Goal: Information Seeking & Learning: Learn about a topic

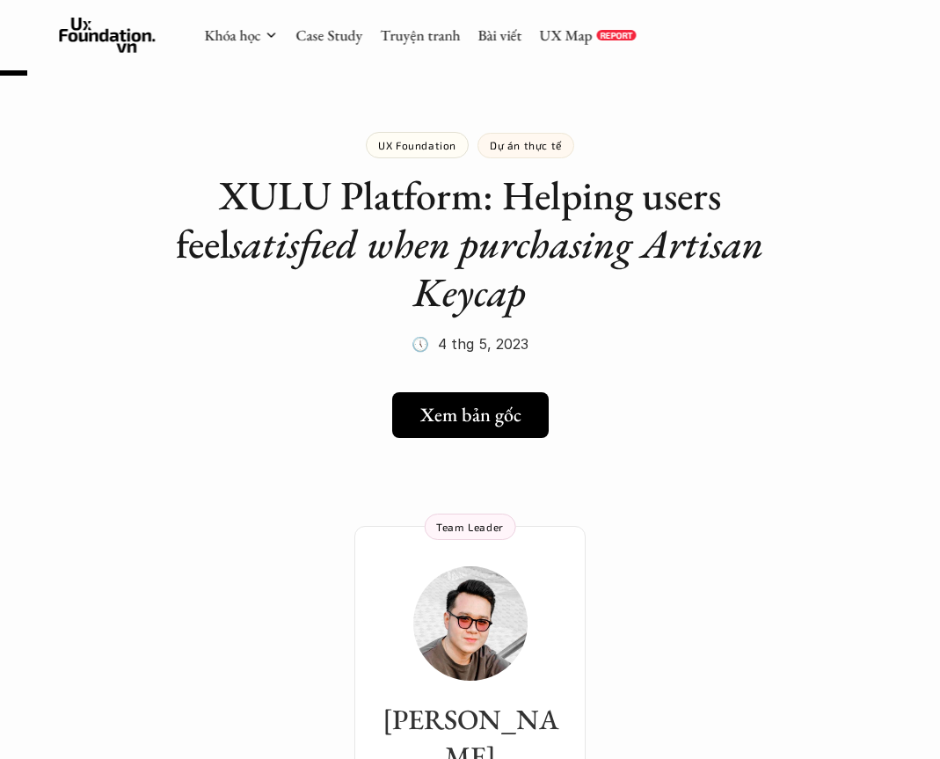
scroll to position [37, 0]
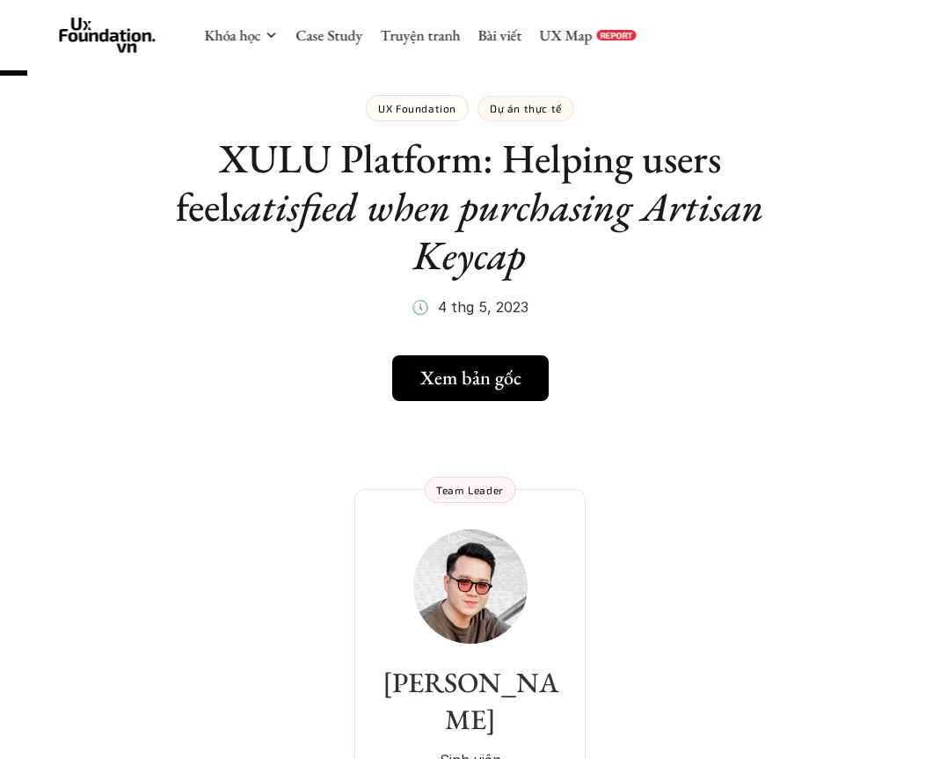
click at [439, 102] on p "UX Foundation" at bounding box center [417, 108] width 78 height 12
click at [326, 39] on link "Case Study" at bounding box center [328, 34] width 67 height 19
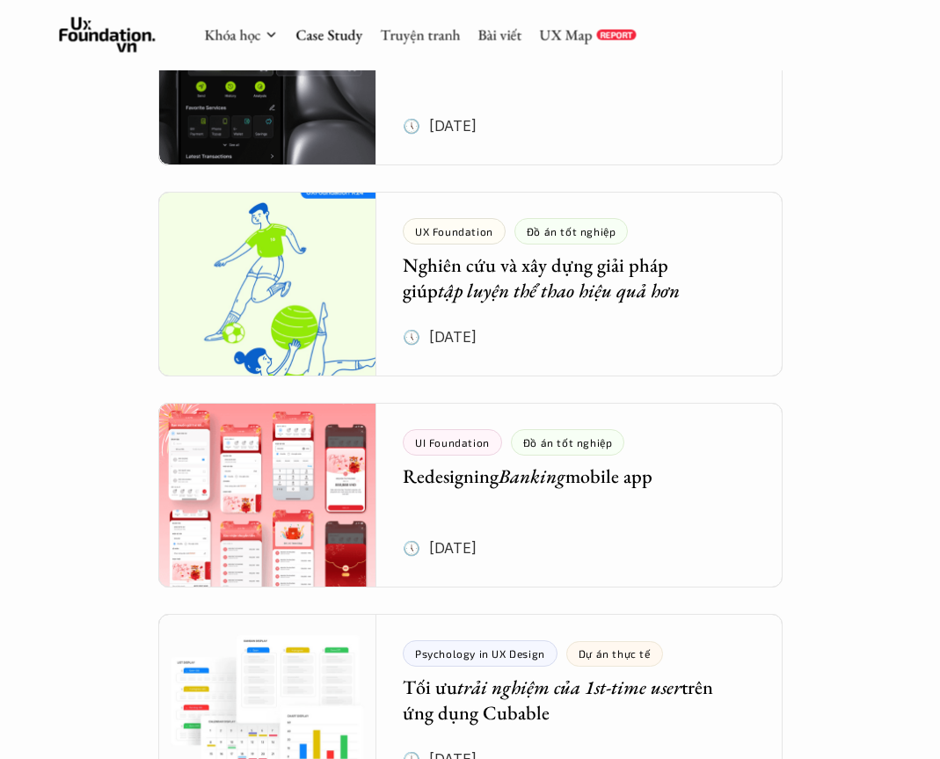
scroll to position [2733, 0]
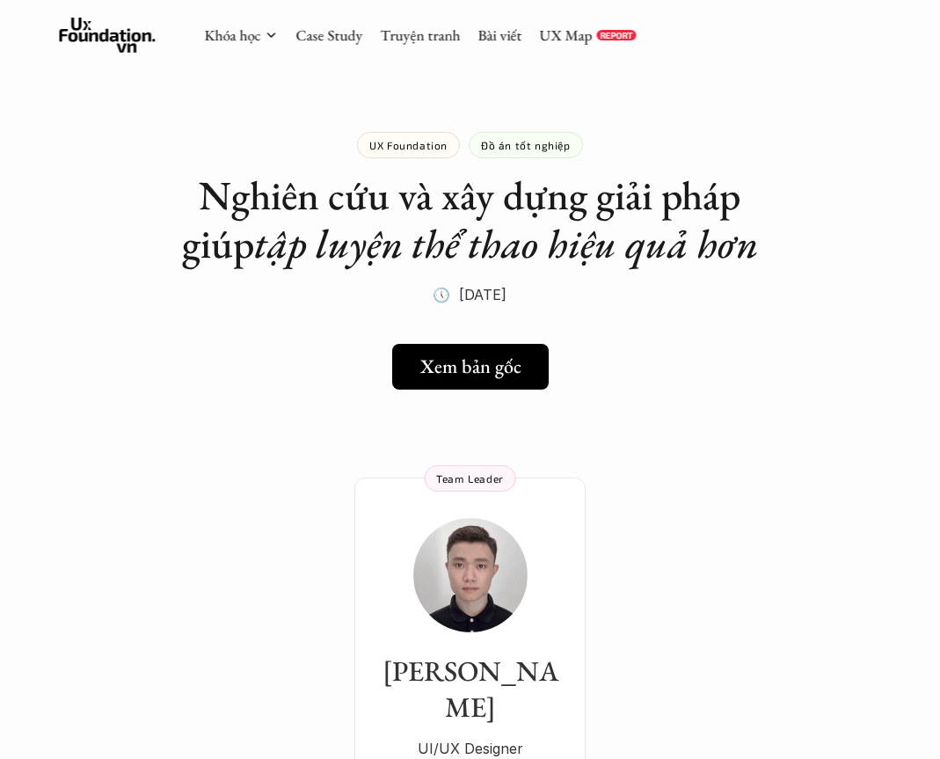
click at [523, 586] on img at bounding box center [470, 575] width 114 height 114
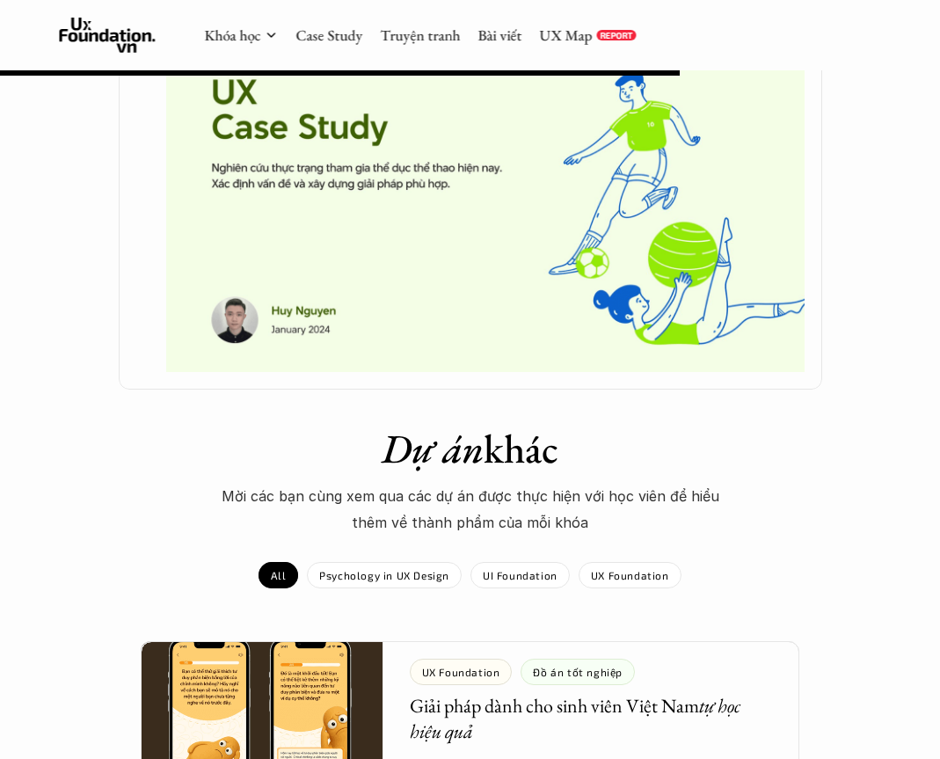
click at [700, 304] on img at bounding box center [485, 202] width 638 height 340
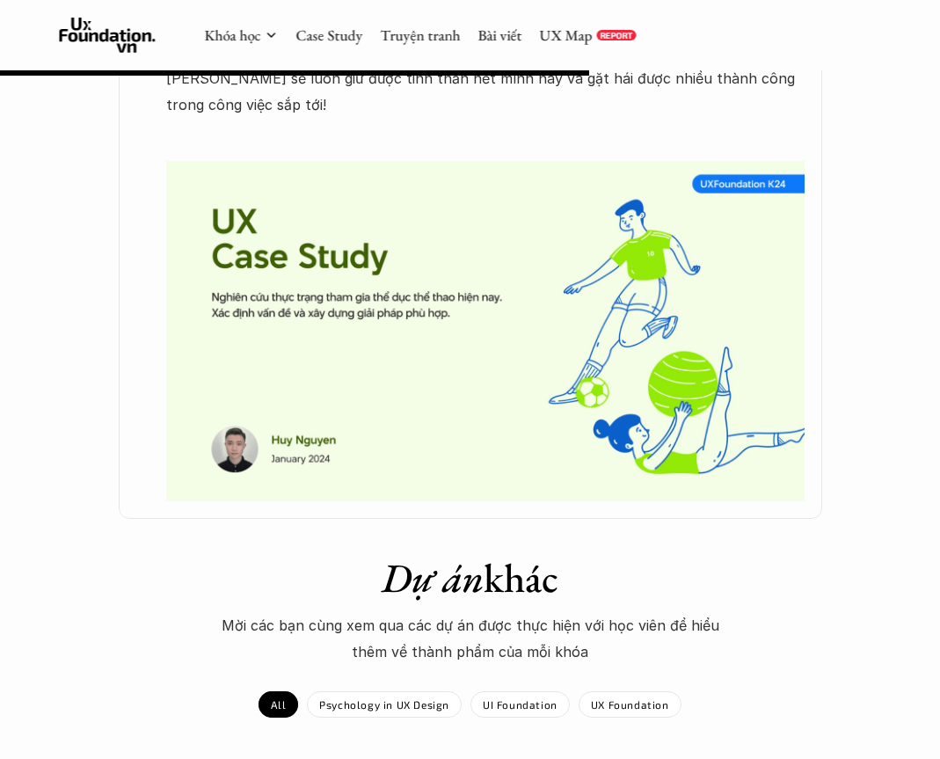
scroll to position [907, 0]
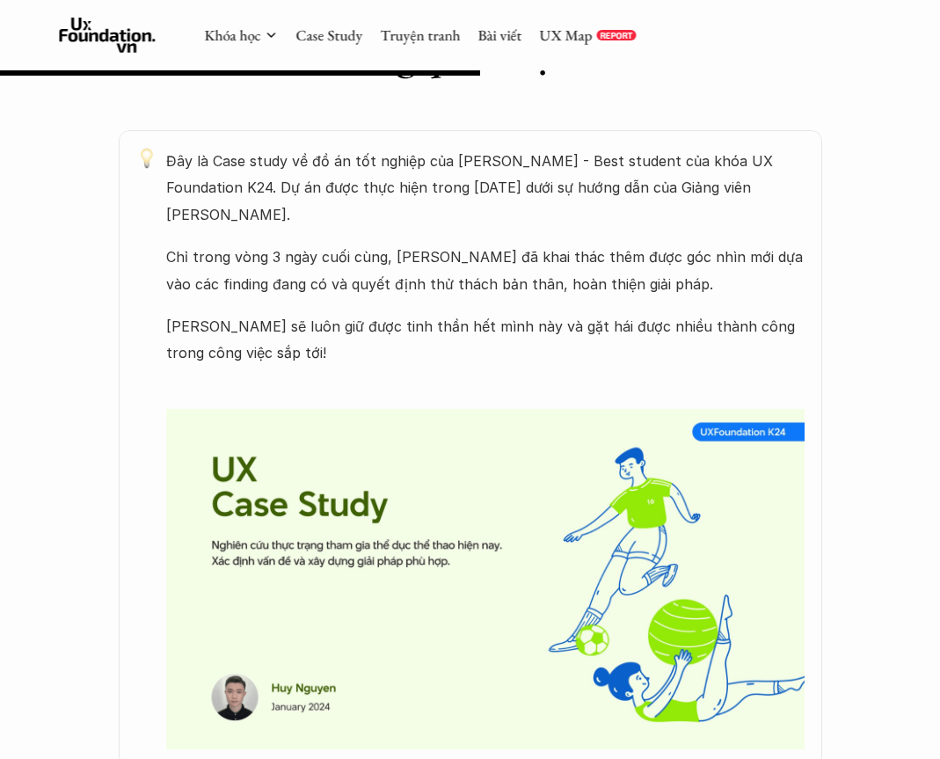
click at [697, 423] on img at bounding box center [485, 579] width 638 height 340
click at [730, 447] on img at bounding box center [485, 579] width 638 height 340
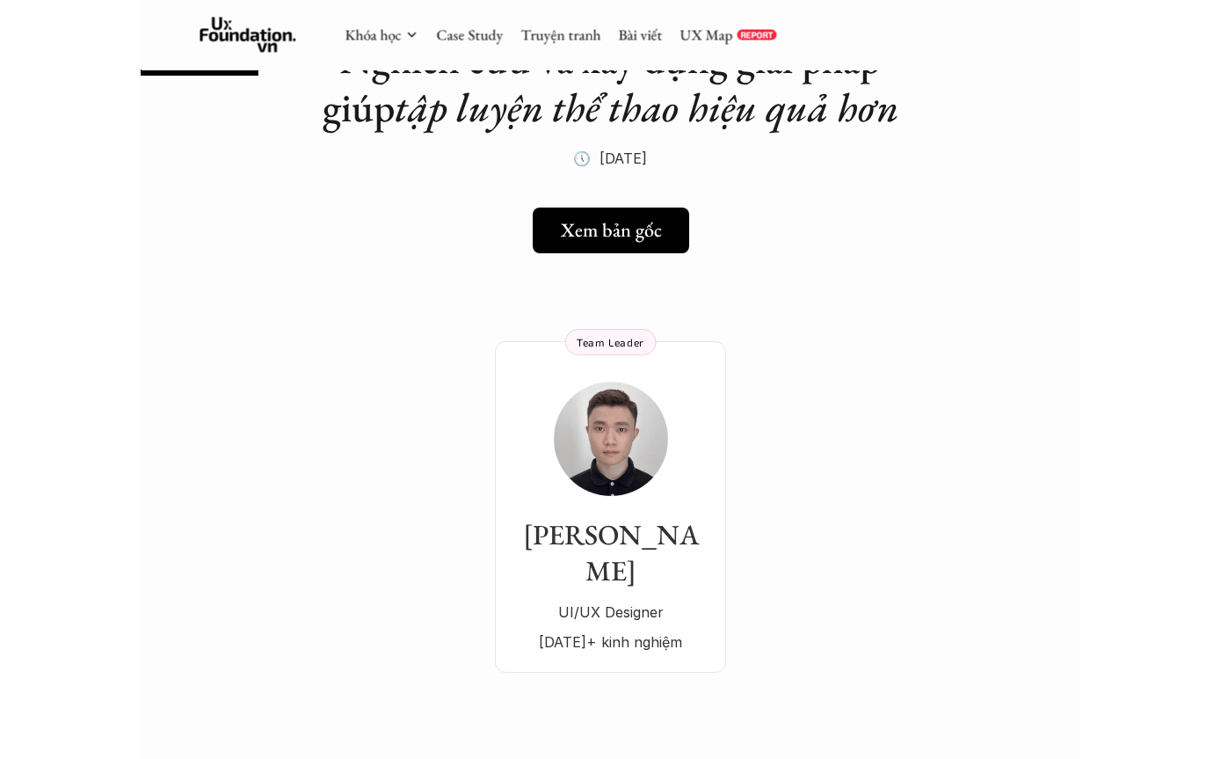
scroll to position [0, 0]
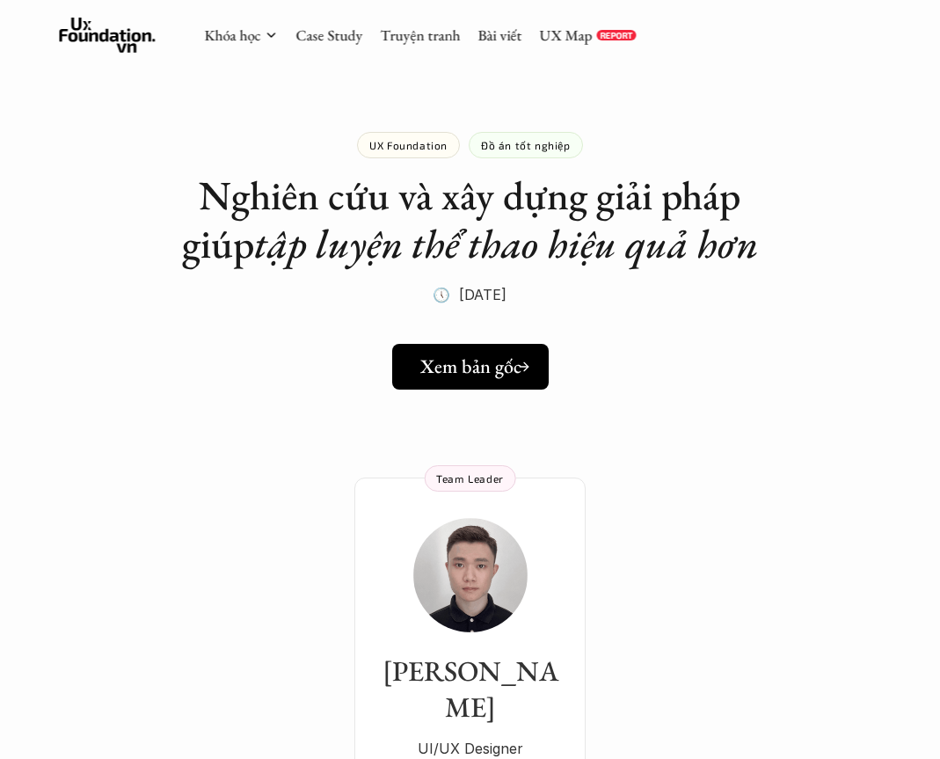
click at [521, 364] on div "Xem bản gốc" at bounding box center [475, 366] width 111 height 23
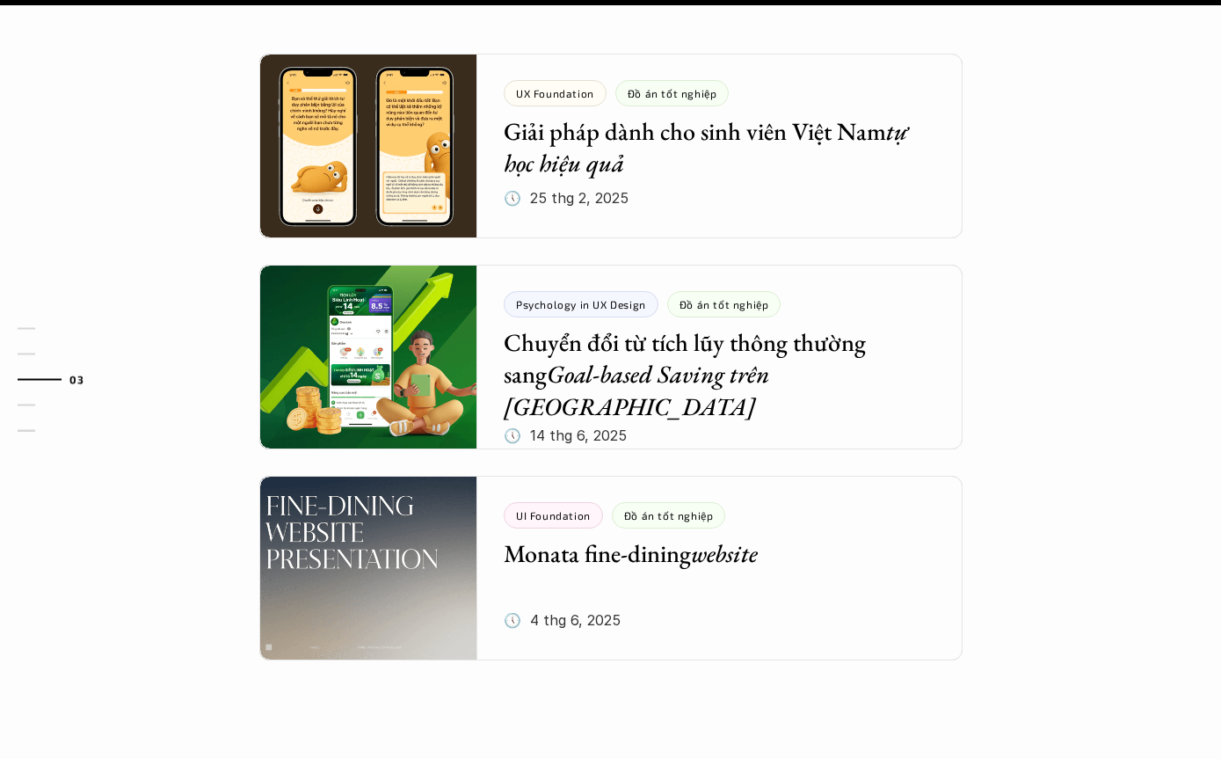
scroll to position [1937, 0]
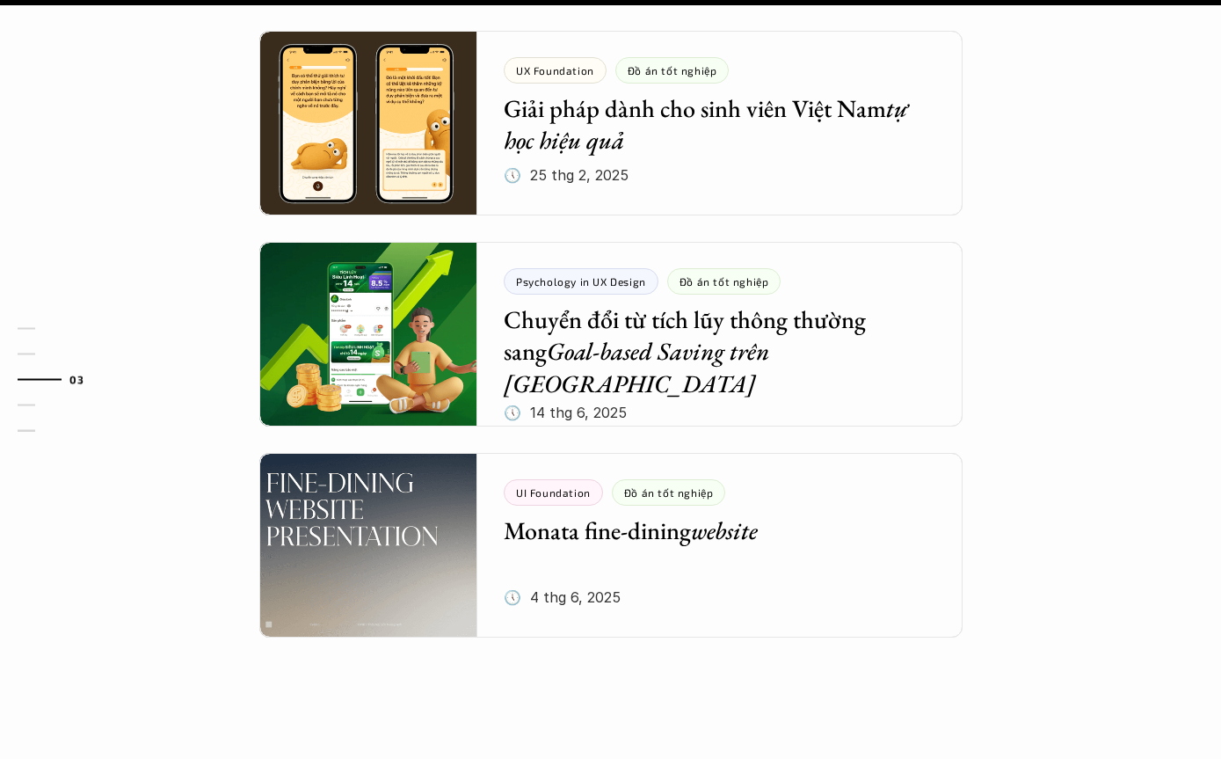
scroll to position [1938, 0]
click at [927, 548] on div at bounding box center [610, 545] width 703 height 185
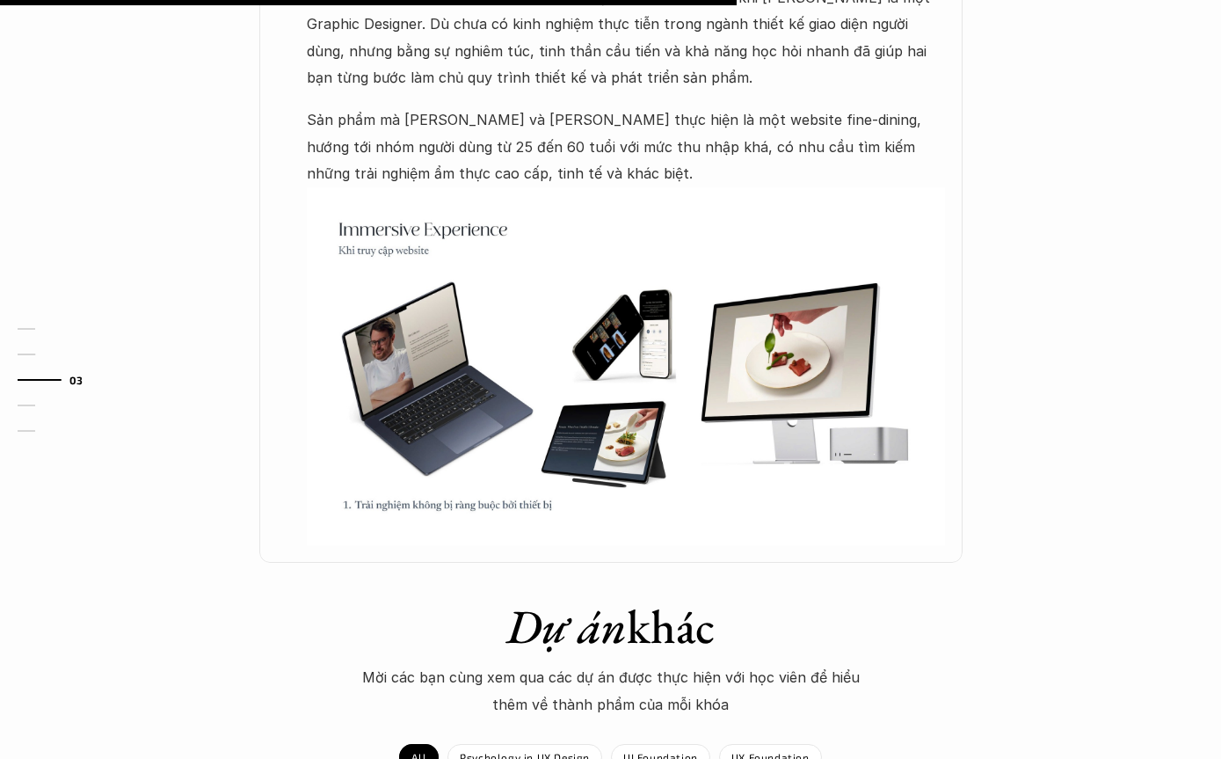
scroll to position [1128, 0]
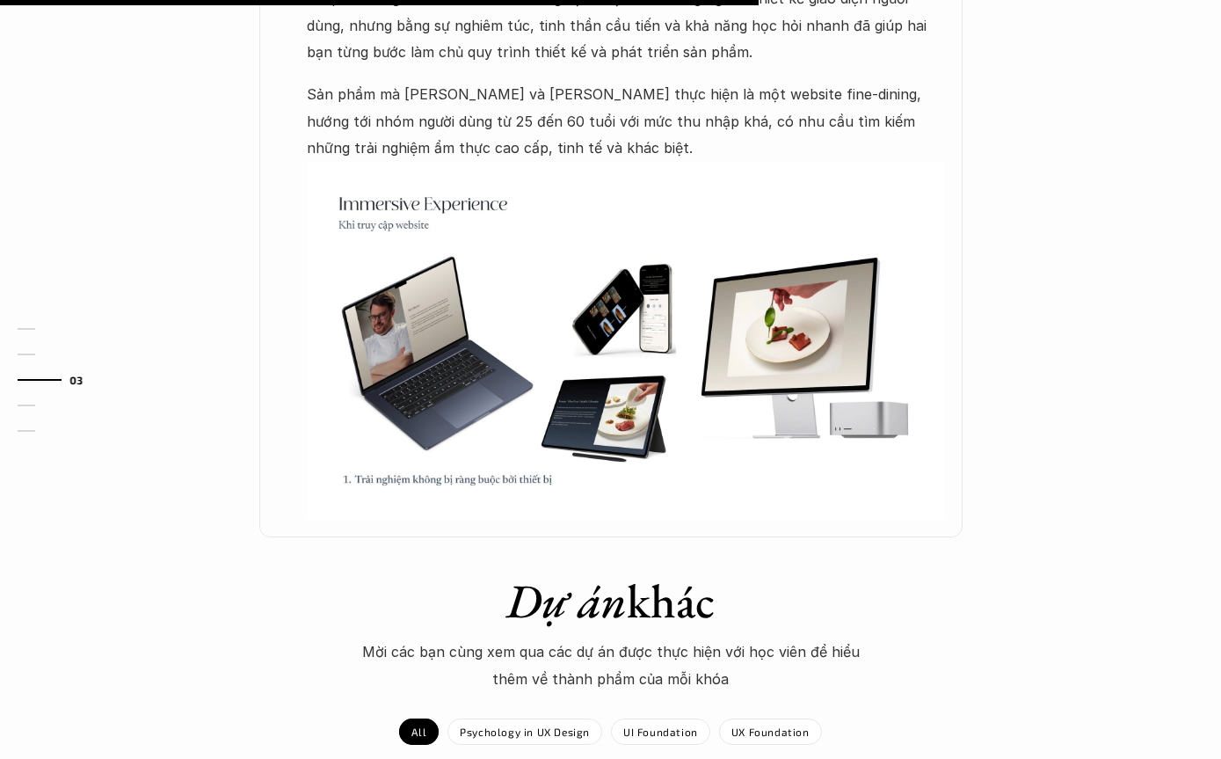
click at [564, 725] on p "Psychology in UX Design" at bounding box center [525, 731] width 130 height 12
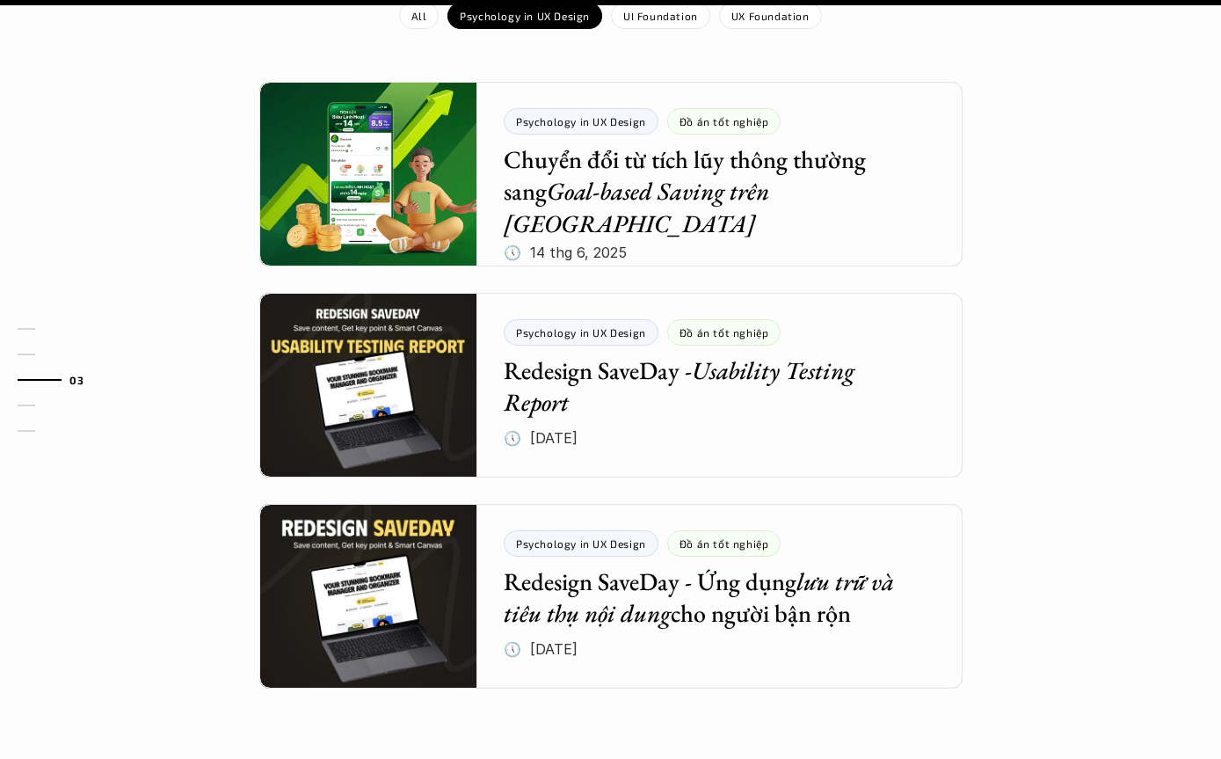
scroll to position [1859, 0]
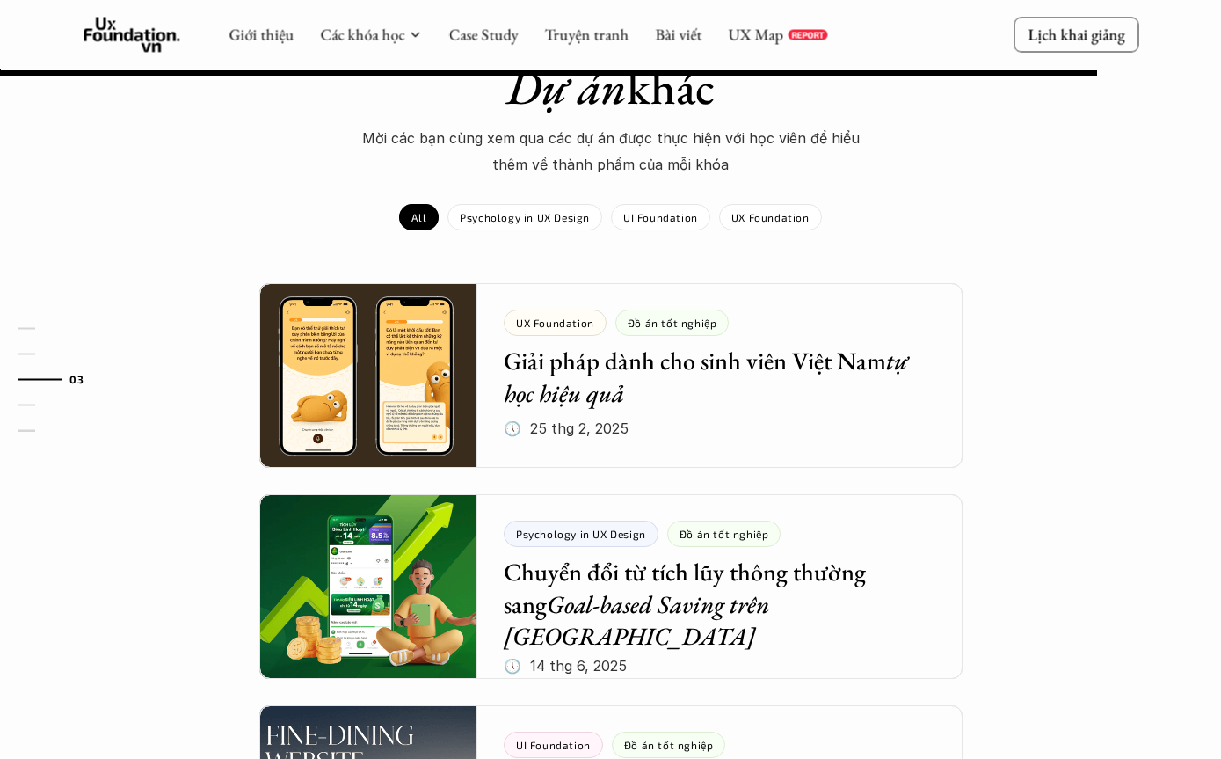
scroll to position [1631, 0]
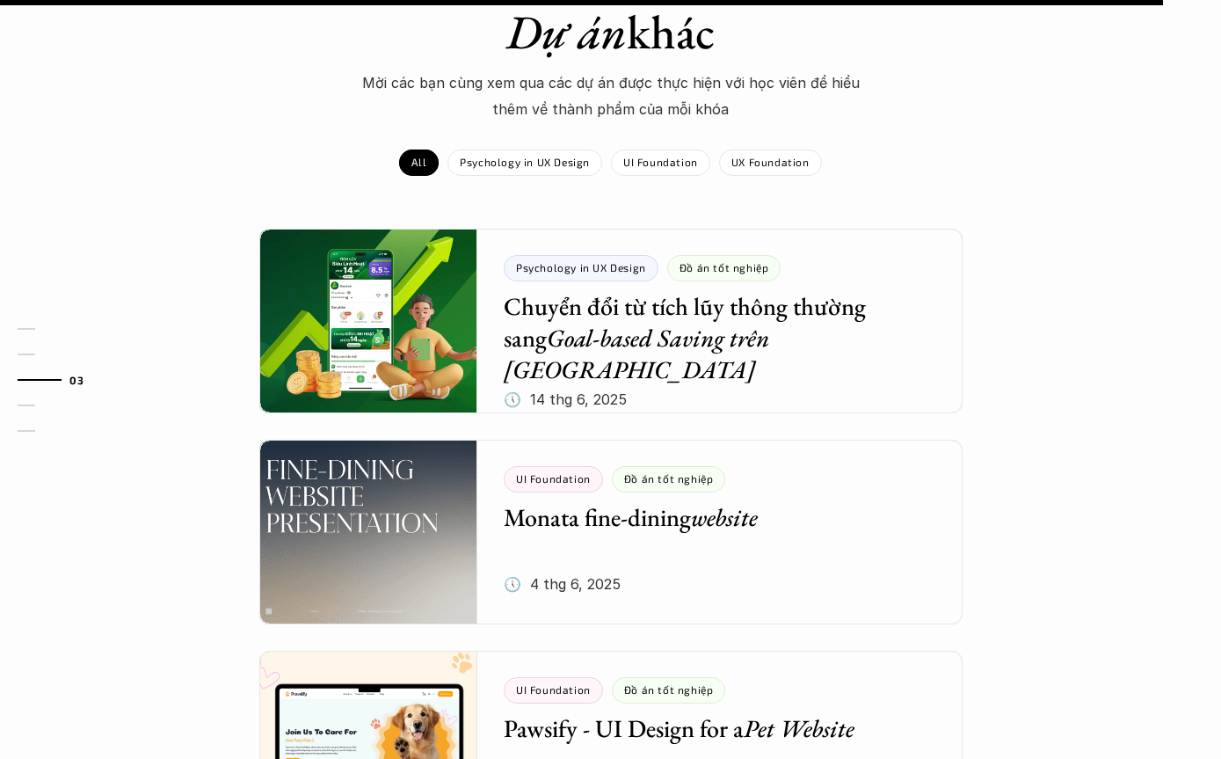
scroll to position [2025, 0]
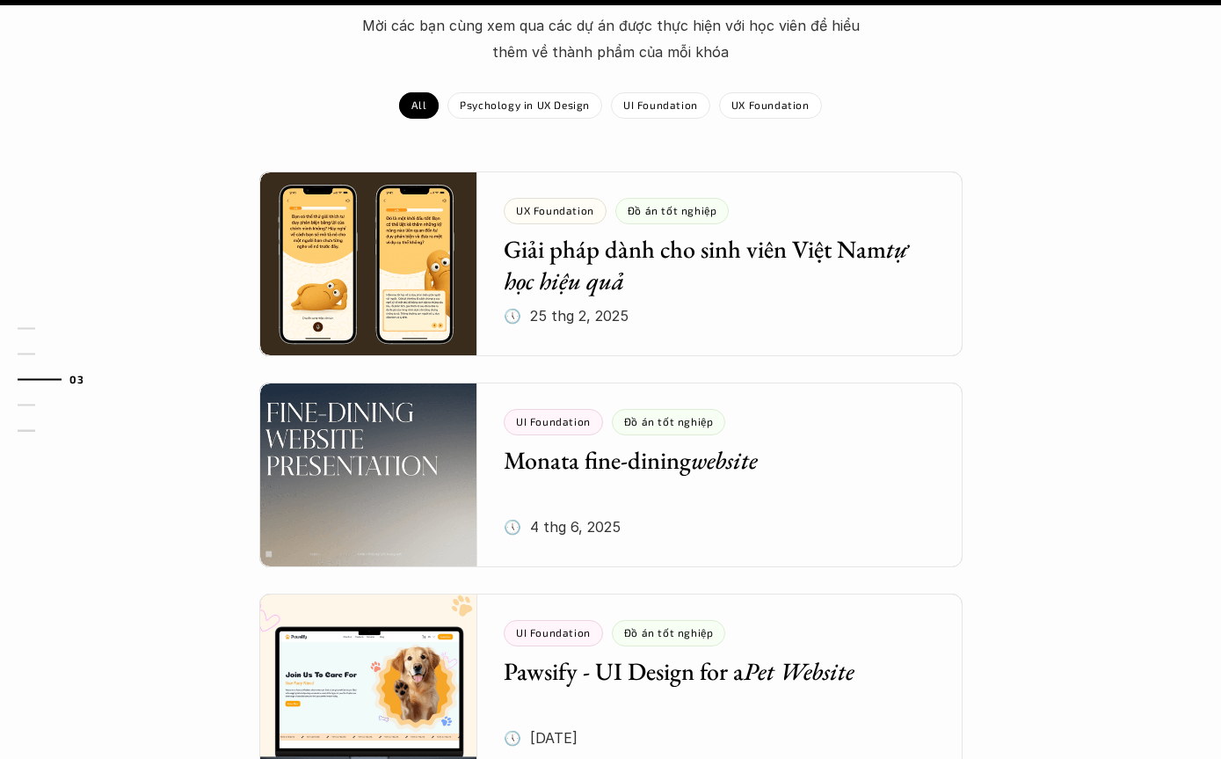
scroll to position [2076, 0]
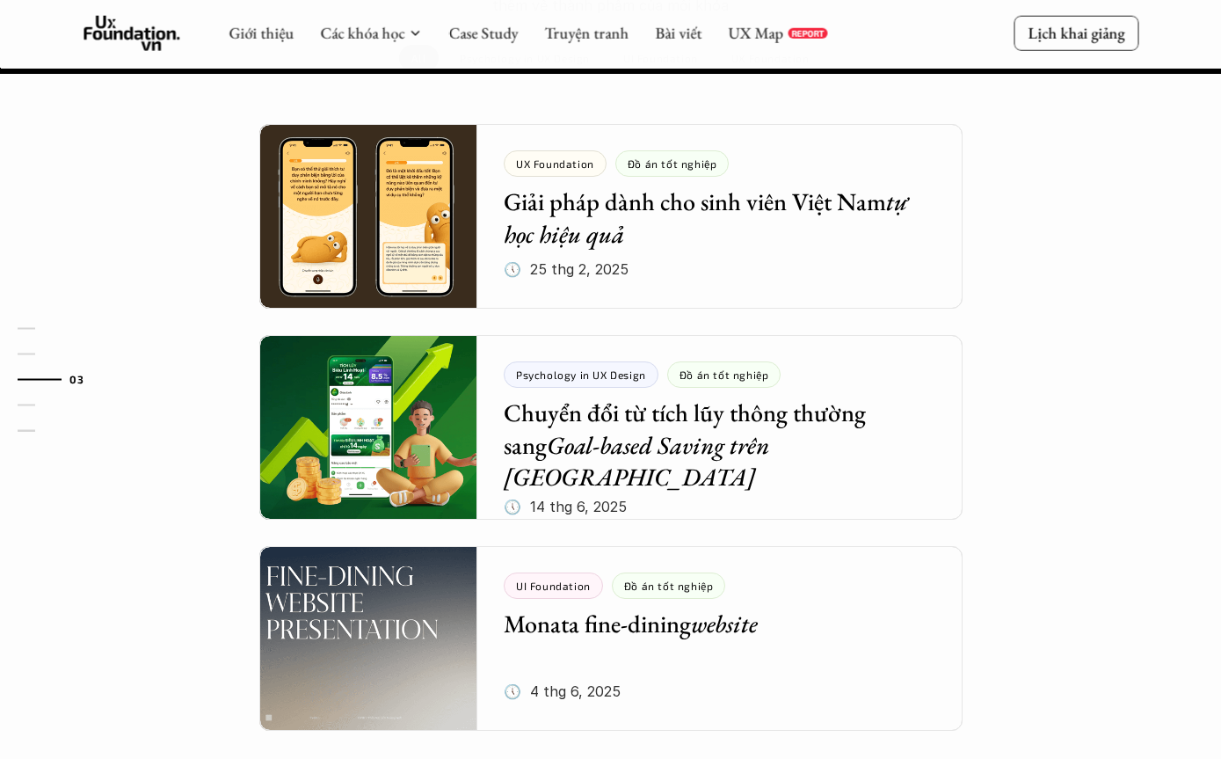
scroll to position [1993, 0]
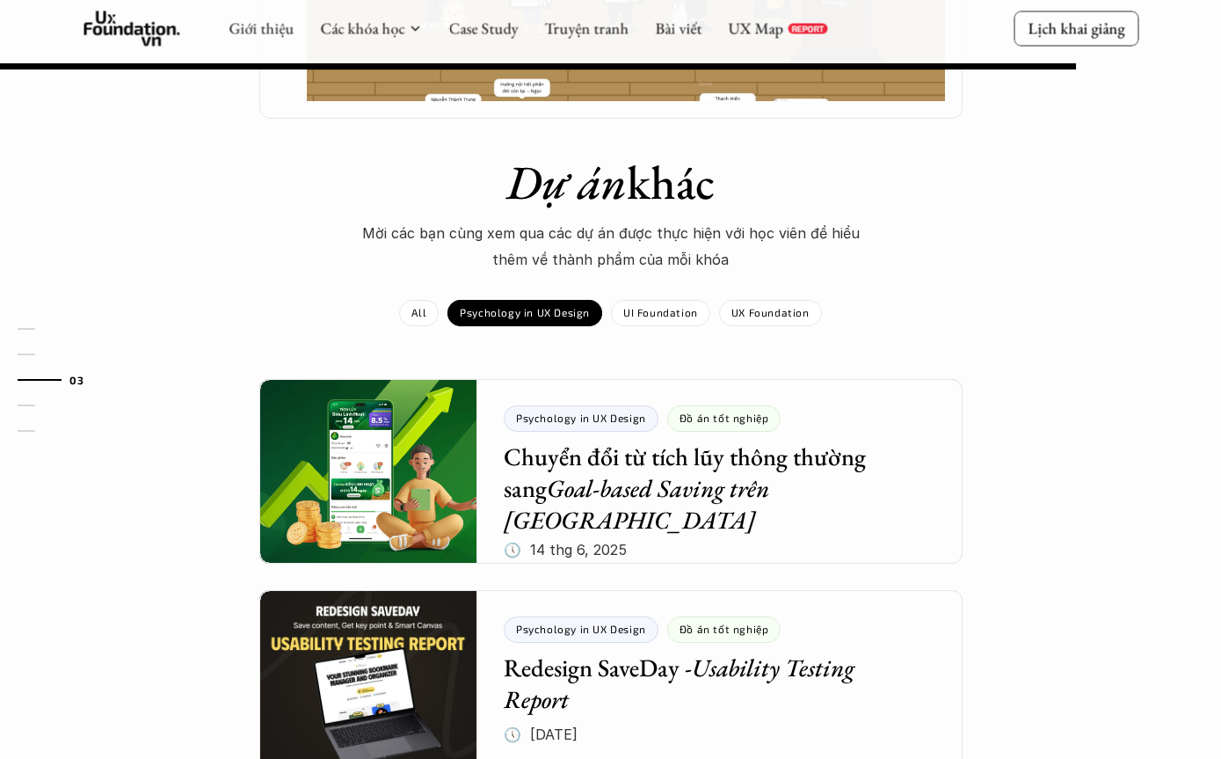
scroll to position [2198, 0]
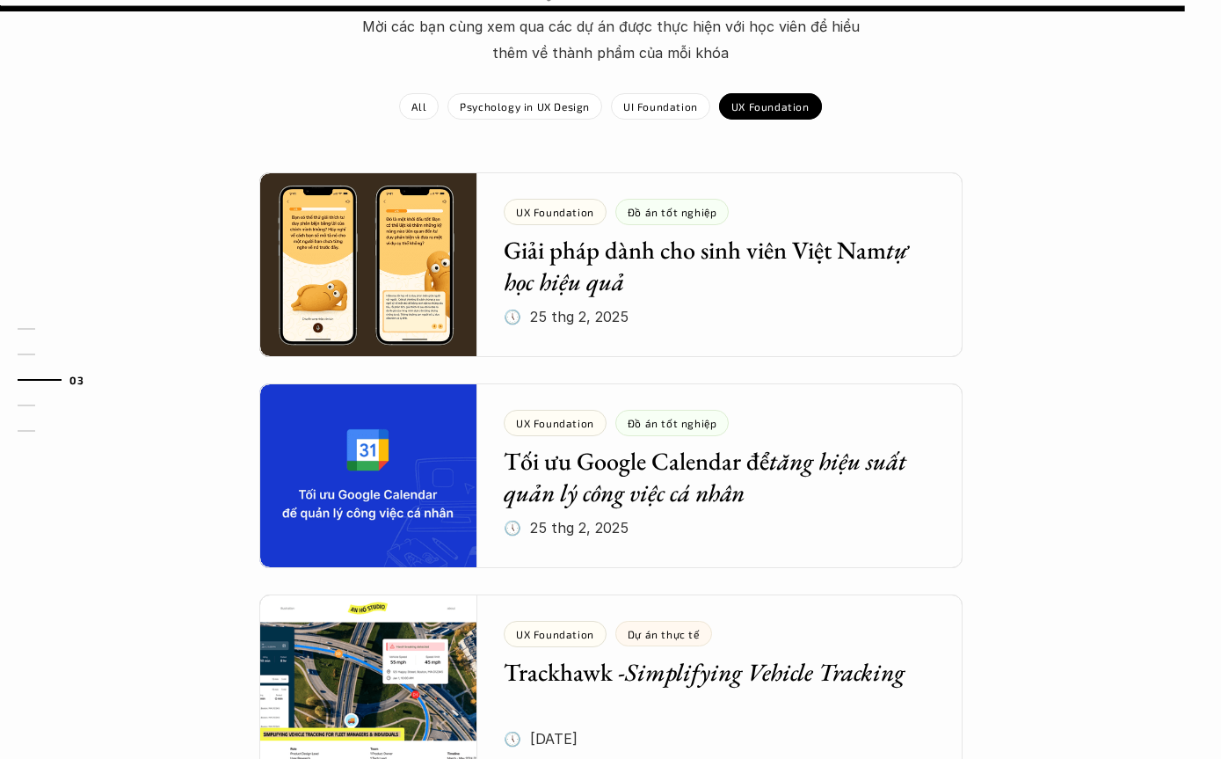
scroll to position [2026, 0]
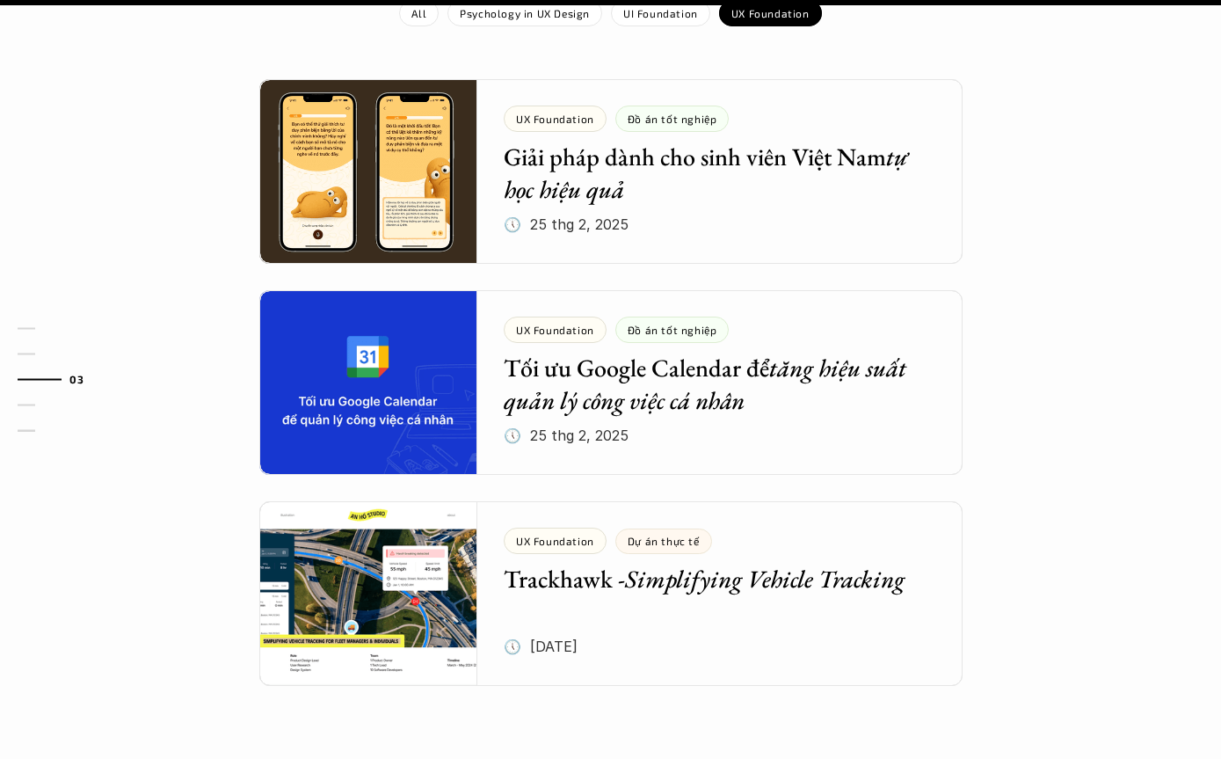
scroll to position [2080, 0]
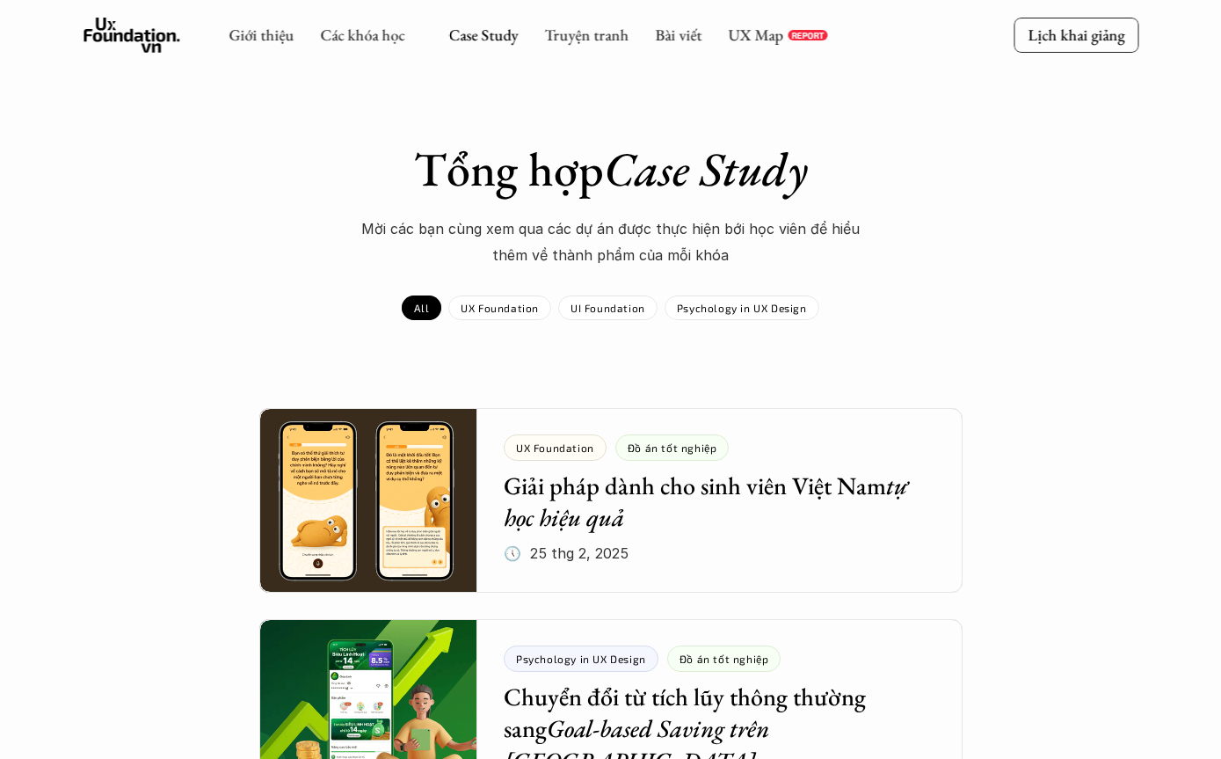
click at [497, 28] on link "Case Study" at bounding box center [482, 35] width 69 height 20
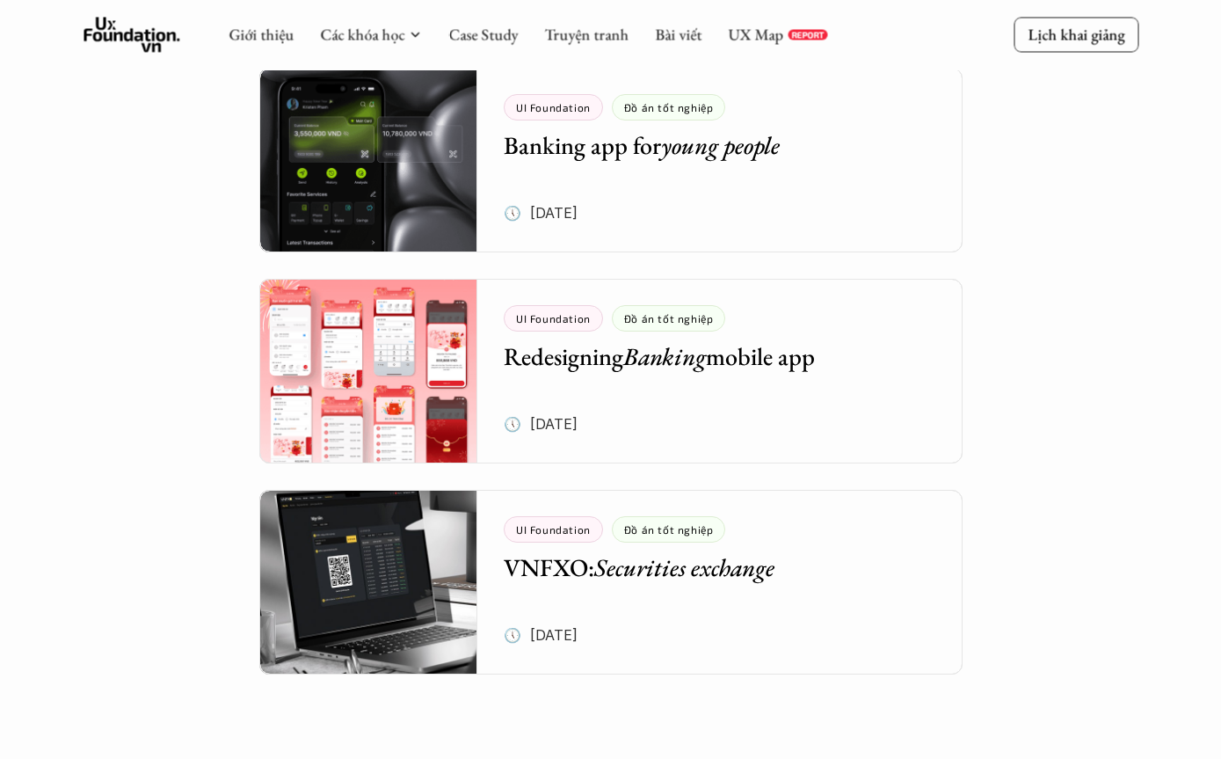
scroll to position [759, 0]
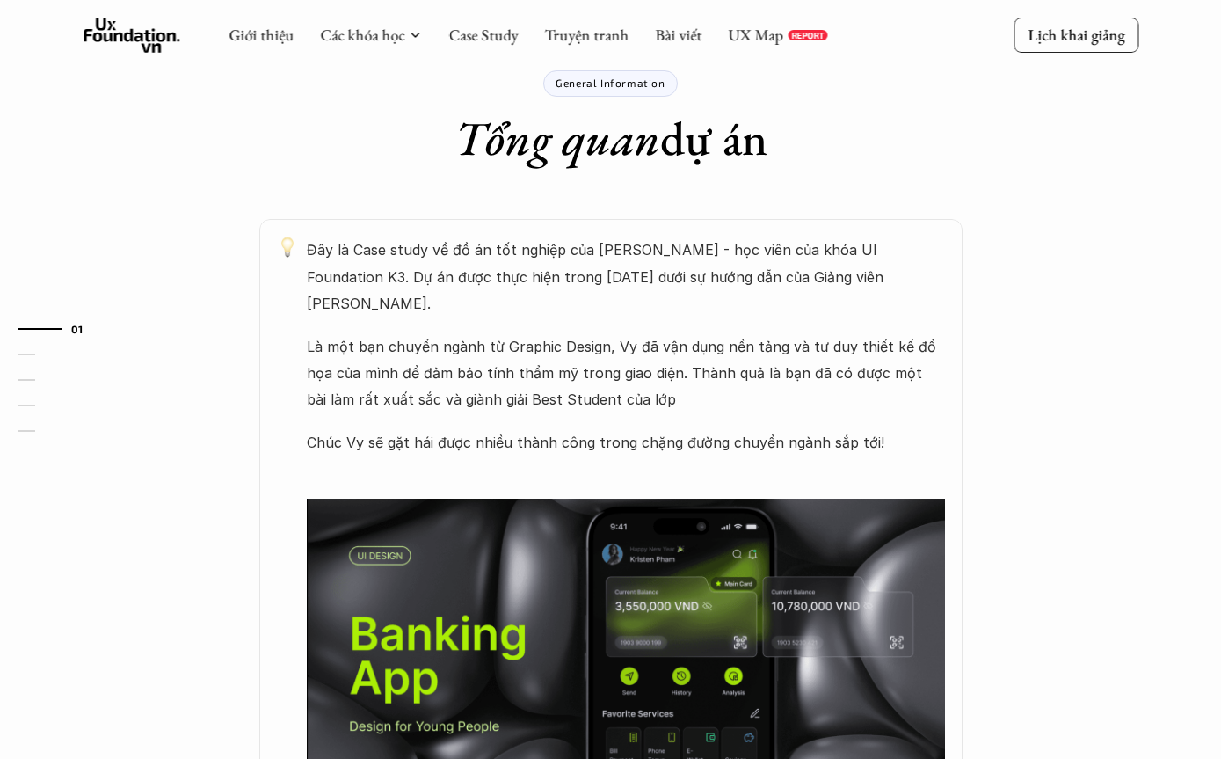
click at [882, 758] on html "UI Foundation Đồ án tốt nghiệp Banking app for young people 🕔 [DATE] Xem bản gố…" at bounding box center [610, 749] width 1221 height 3017
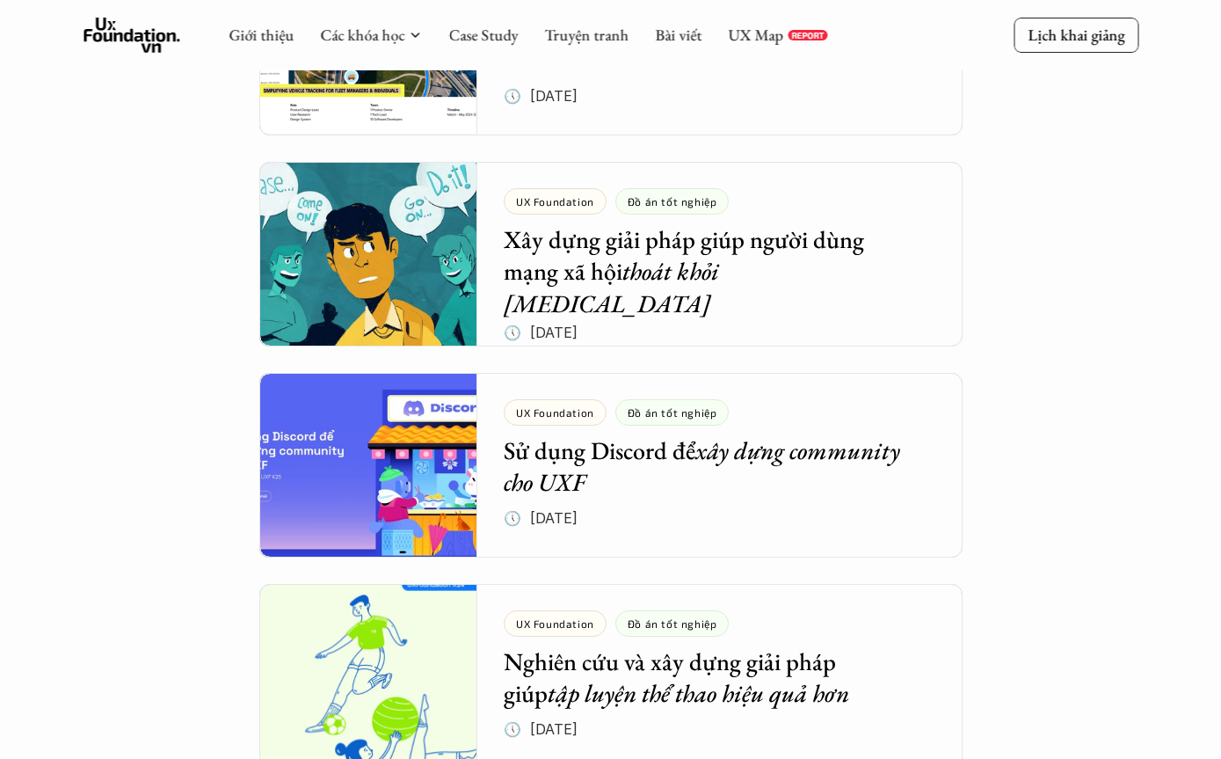
scroll to position [878, 0]
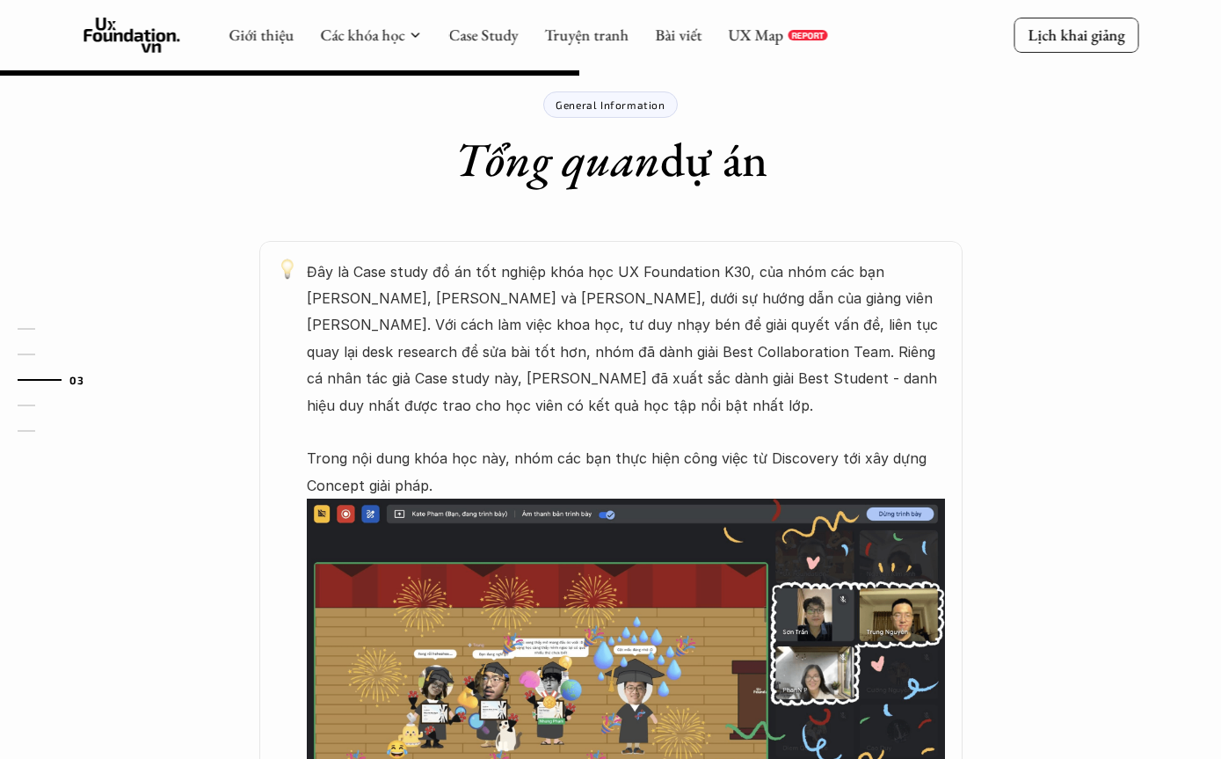
scroll to position [888, 0]
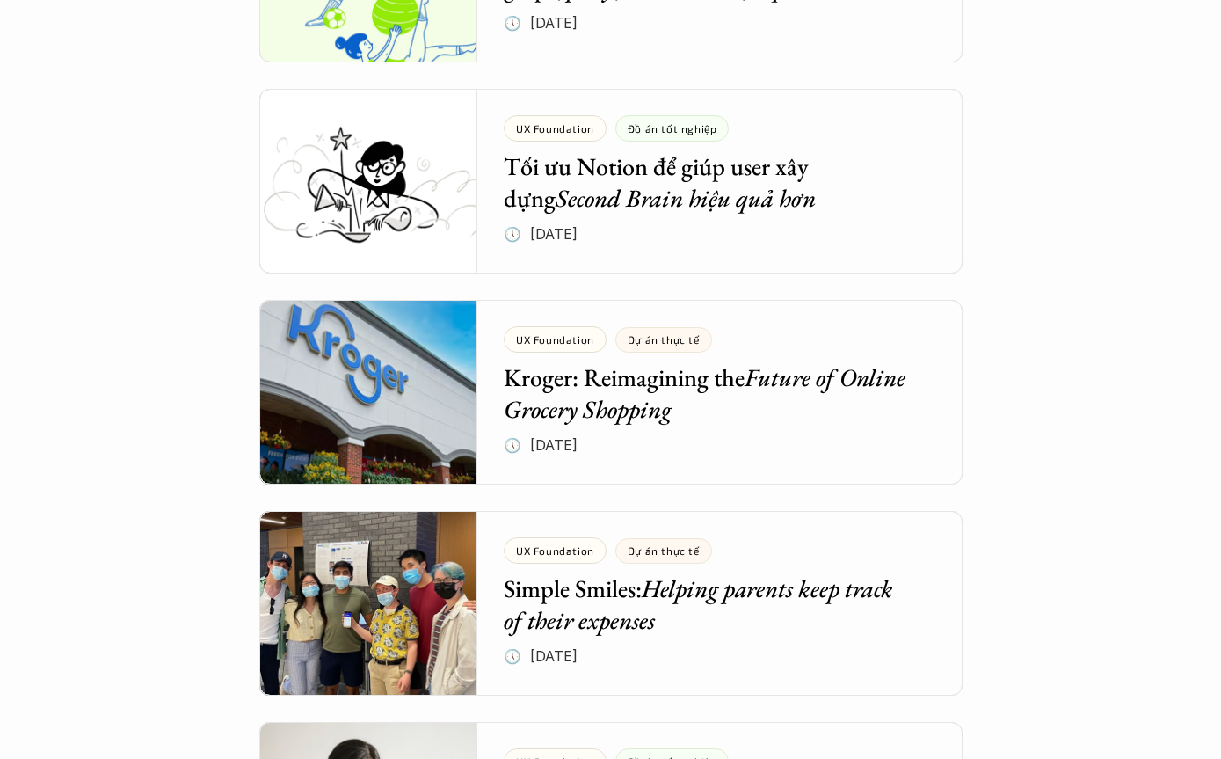
scroll to position [1608, 0]
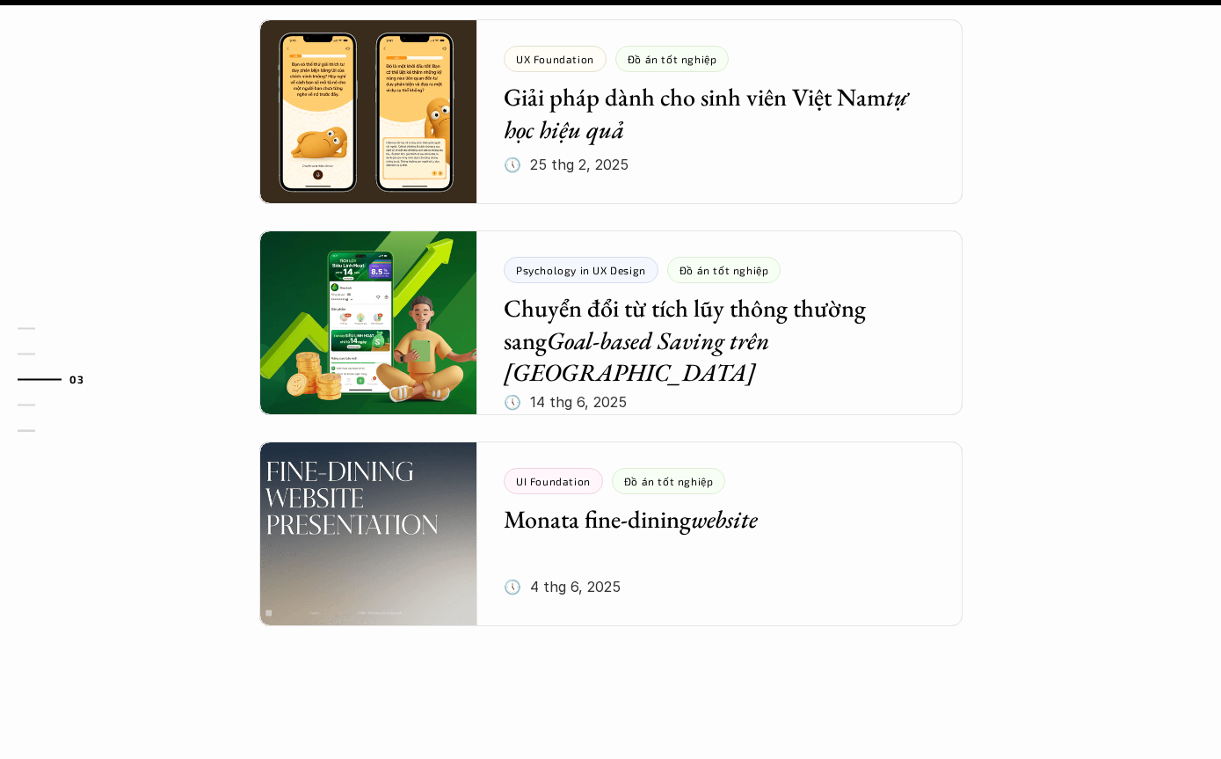
scroll to position [2479, 0]
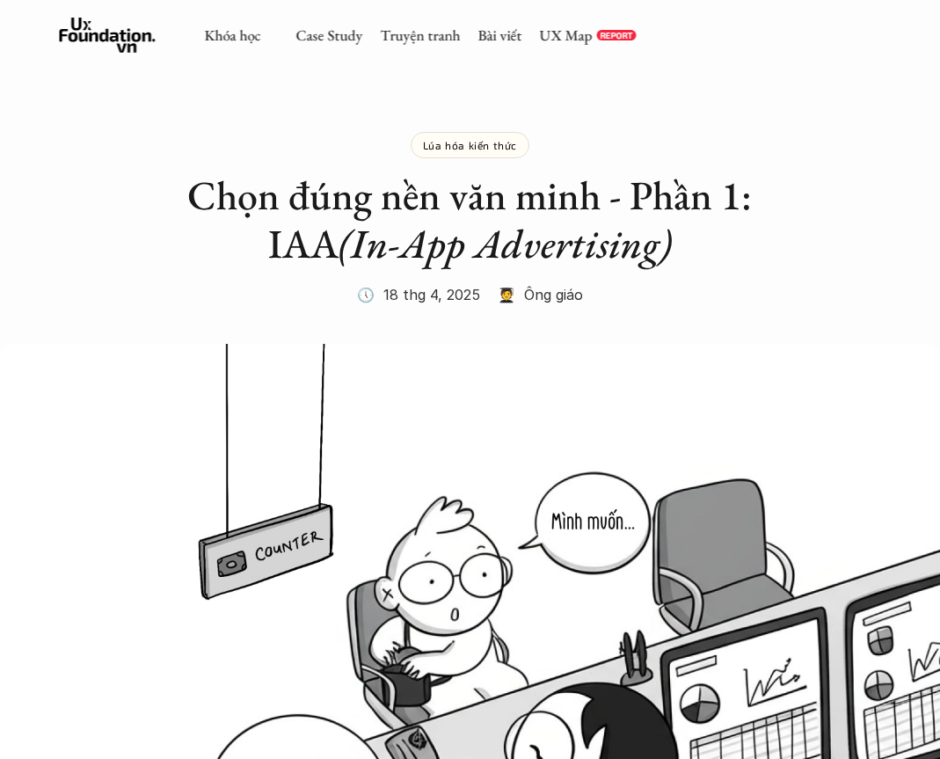
scroll to position [19, 0]
